Goal: Find specific page/section: Find specific page/section

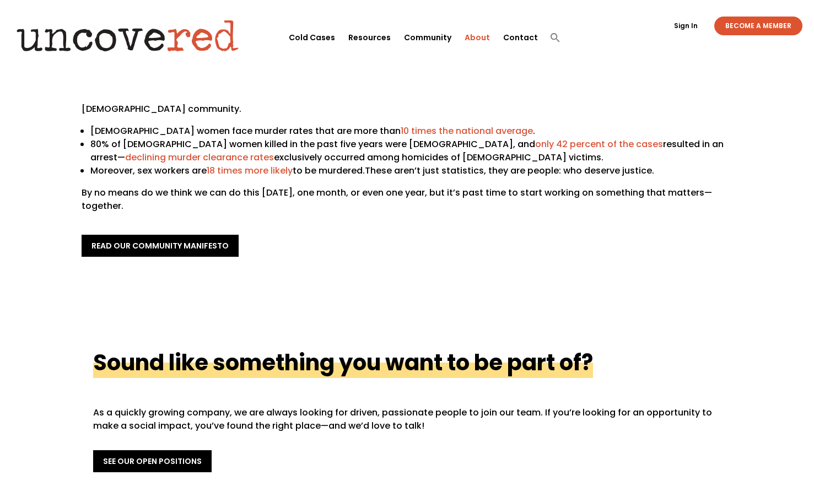
scroll to position [55, 0]
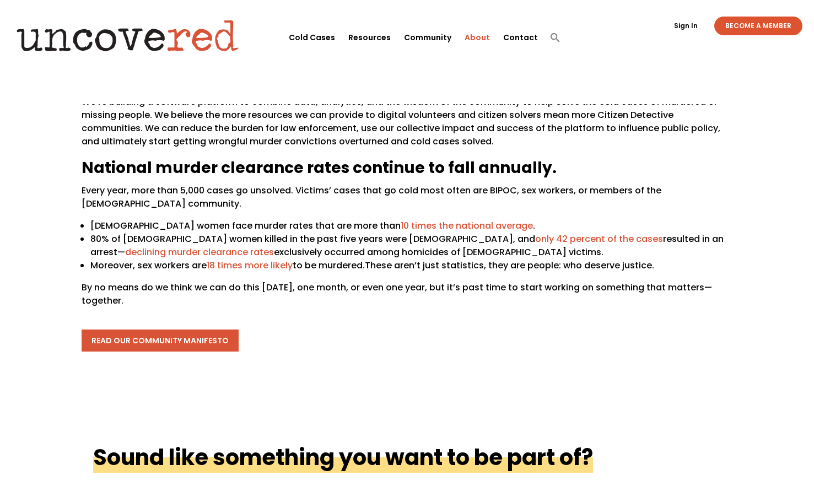
click at [163, 337] on link "read our community manifesto" at bounding box center [160, 341] width 157 height 22
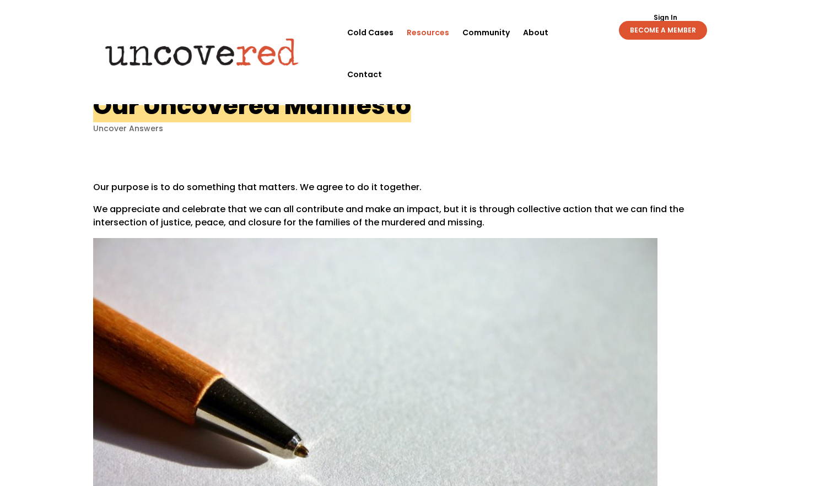
click at [407, 34] on link "Resources" at bounding box center [428, 33] width 42 height 42
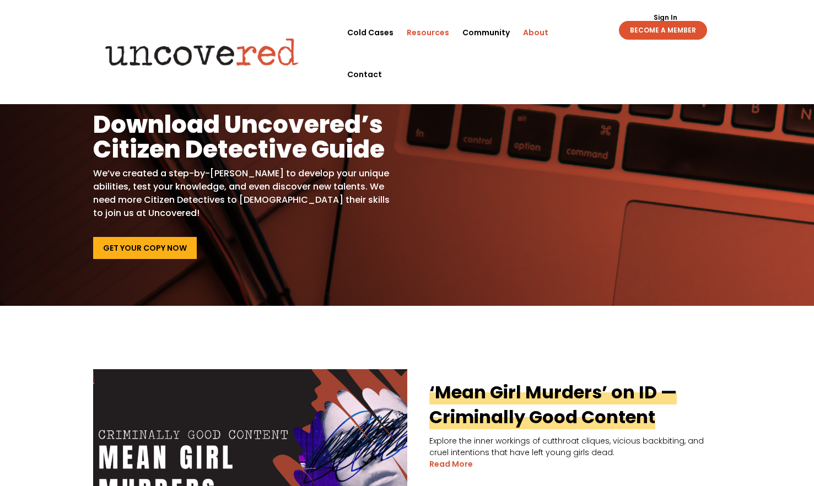
click at [523, 31] on link "About" at bounding box center [535, 33] width 25 height 42
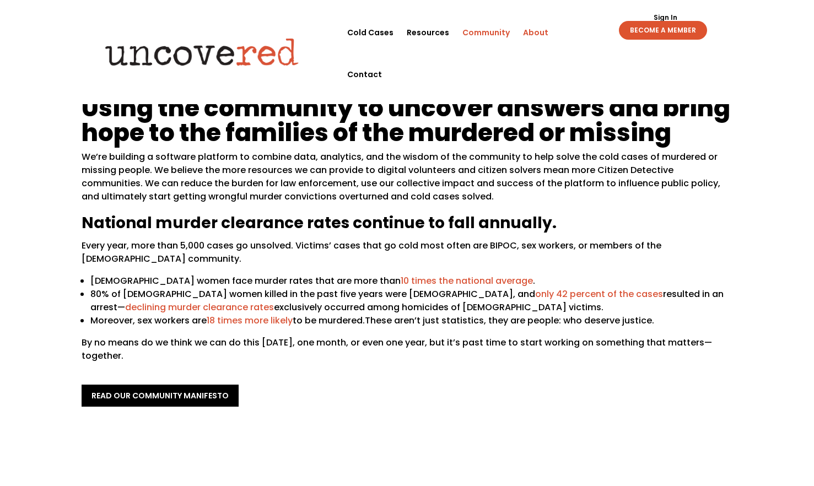
click at [462, 34] on link "Community" at bounding box center [485, 33] width 47 height 42
click at [407, 31] on link "Resources" at bounding box center [428, 33] width 42 height 42
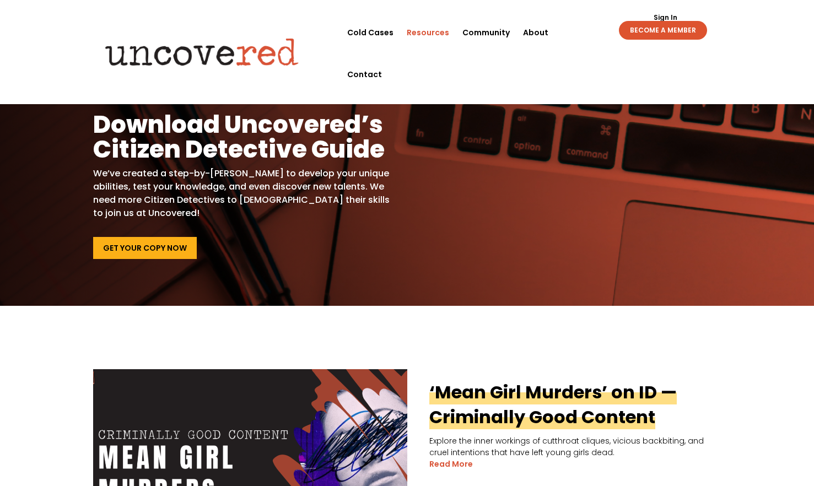
click at [369, 95] on button "button" at bounding box center [363, 95] width 11 height 0
click at [340, 46] on input "search" at bounding box center [453, 52] width 227 height 13
type input "shop"
